Goal: Navigation & Orientation: Find specific page/section

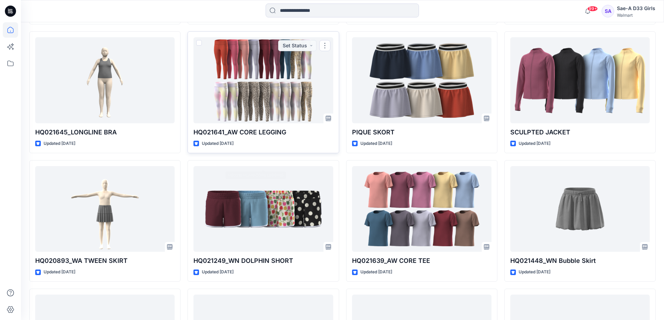
scroll to position [197, 0]
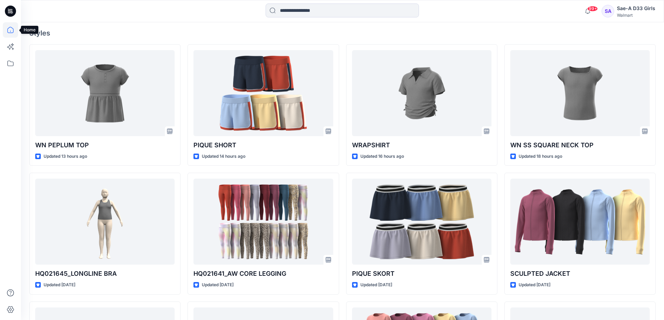
drag, startPoint x: 10, startPoint y: 30, endPoint x: 11, endPoint y: 33, distance: 3.6
click at [10, 30] on icon at bounding box center [10, 29] width 15 height 15
click at [9, 61] on icon at bounding box center [10, 64] width 6 height 6
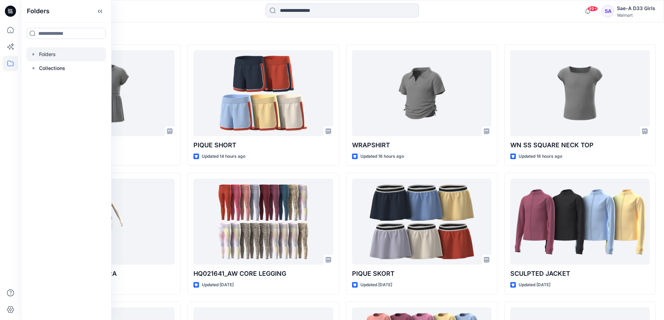
click at [56, 59] on div at bounding box center [67, 54] width 80 height 14
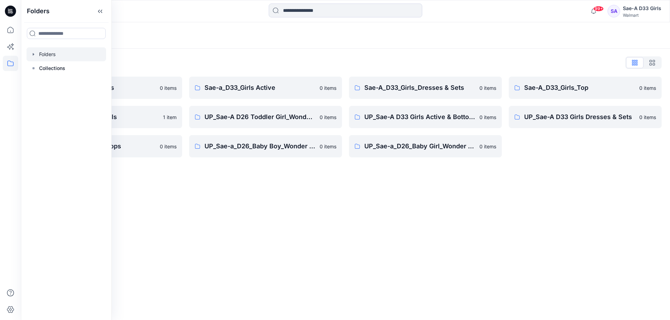
click at [360, 220] on div "Folders Folders List Sae-a_D24_Boys_Tops 0 items TWEEN Sae-a D33 Girls 1 item U…" at bounding box center [345, 171] width 649 height 298
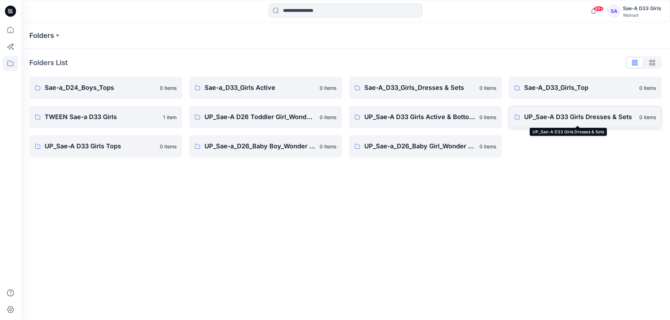
click at [443, 118] on p "UP_Sae-A D33 Girls Dresses & Sets" at bounding box center [579, 117] width 111 height 10
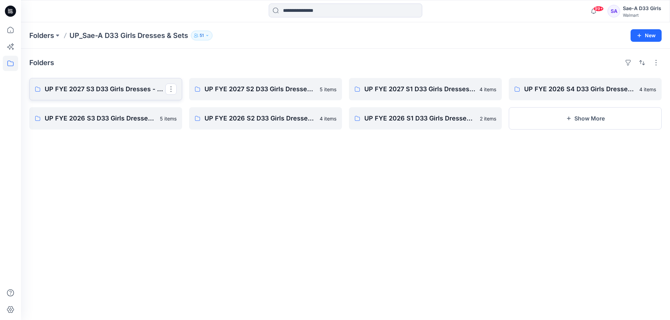
click at [102, 94] on p "UP FYE 2027 S3 D33 Girls Dresses - Sae-A" at bounding box center [105, 89] width 121 height 10
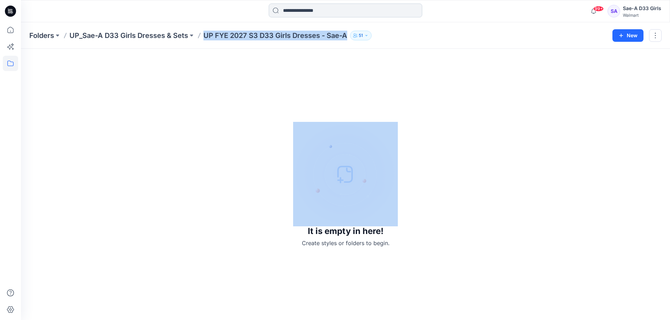
drag, startPoint x: 208, startPoint y: 32, endPoint x: 414, endPoint y: 16, distance: 207.1
click at [382, 28] on div "Folders UP_Sae-A D33 Girls Dresses & Sets UP FYE 2027 S3 D33 Girls Dresses - Sa…" at bounding box center [345, 35] width 649 height 27
copy div "UP FYE 2027 S3 D33 Girls Dresses - Sae-A 51 New"
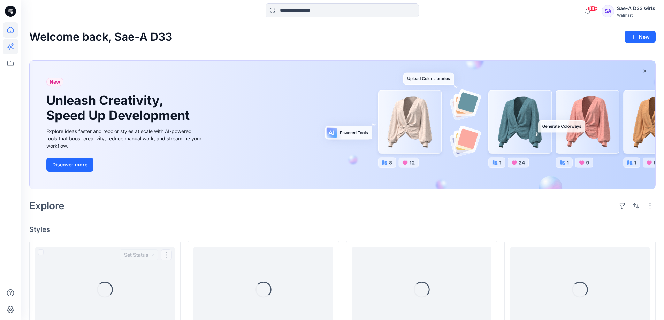
scroll to position [105, 0]
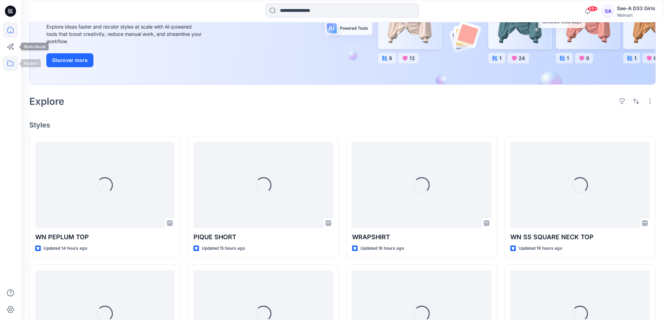
click at [9, 62] on icon at bounding box center [10, 63] width 15 height 15
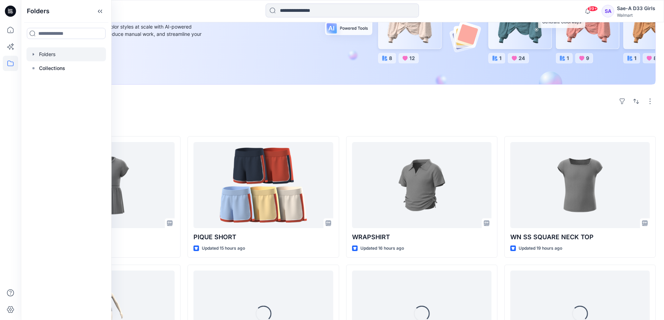
click at [60, 59] on div at bounding box center [67, 54] width 80 height 14
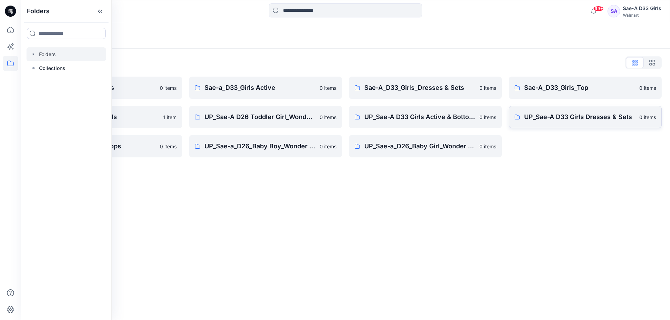
click at [559, 116] on p "UP_Sae-A D33 Girls Dresses & Sets" at bounding box center [579, 117] width 111 height 10
